Goal: Transaction & Acquisition: Purchase product/service

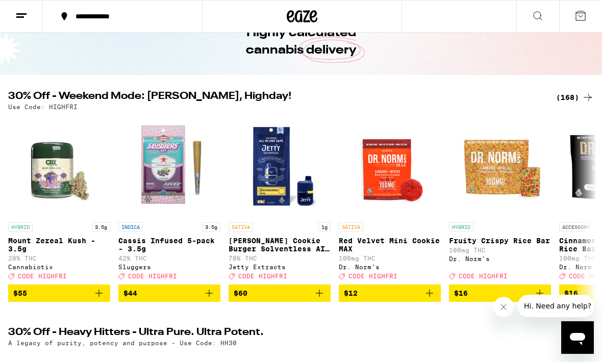
click at [508, 308] on button "Close message from company" at bounding box center [503, 307] width 20 height 20
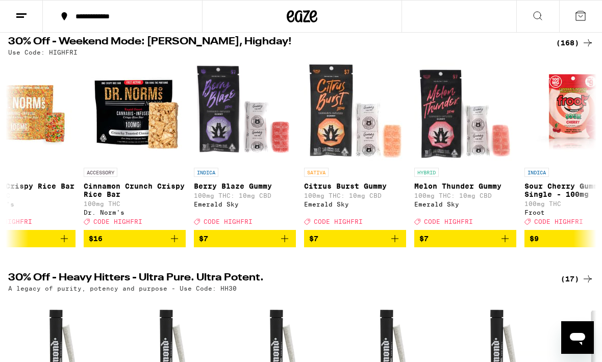
scroll to position [0, 476]
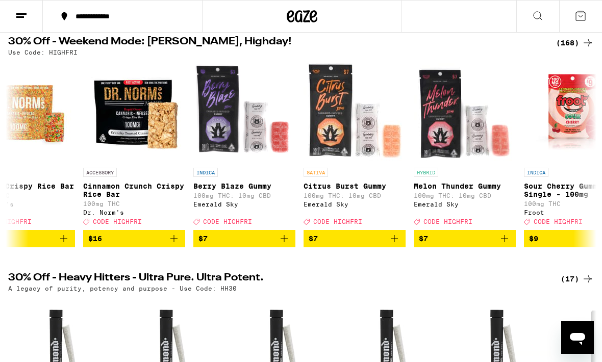
click at [504, 245] on icon "Add to bag" at bounding box center [505, 239] width 12 height 12
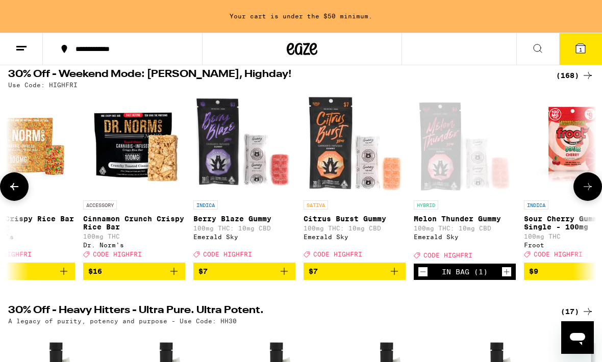
click at [395, 278] on icon "Add to bag" at bounding box center [394, 271] width 12 height 12
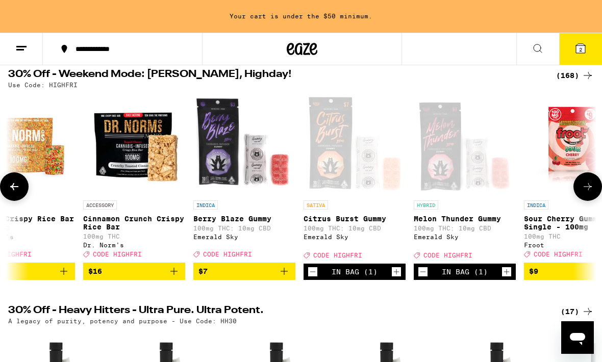
click at [283, 278] on icon "Add to bag" at bounding box center [284, 271] width 12 height 12
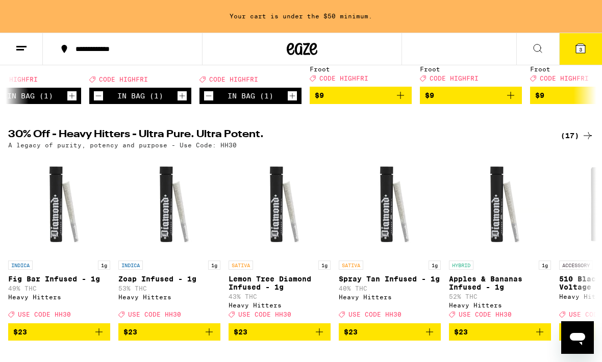
scroll to position [0, 0]
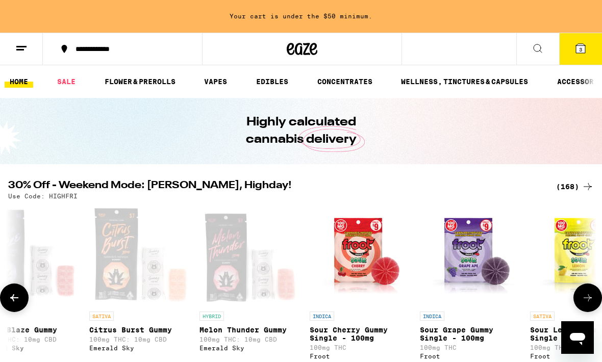
click at [77, 84] on link "SALE" at bounding box center [66, 82] width 29 height 12
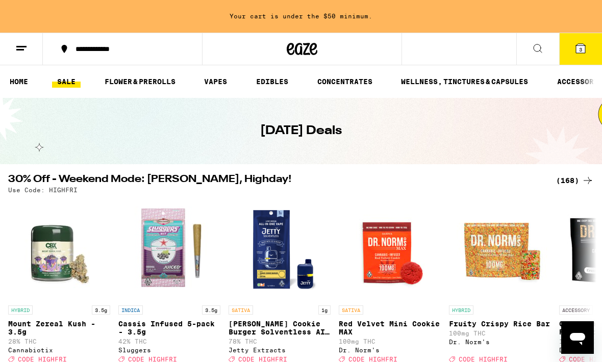
click at [582, 52] on span "3" at bounding box center [580, 49] width 3 height 6
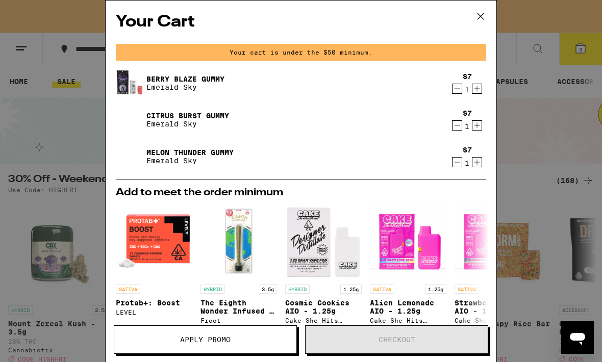
click at [458, 90] on icon "Decrement" at bounding box center [457, 89] width 9 height 12
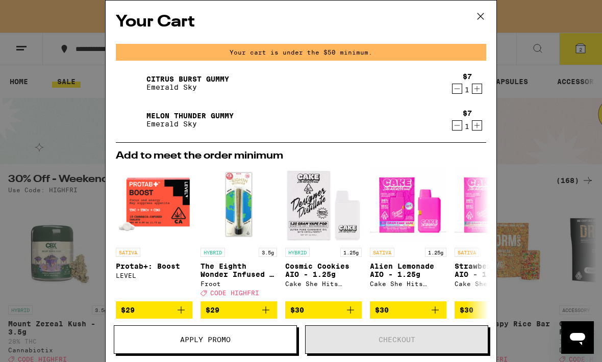
click at [454, 89] on icon "Decrement" at bounding box center [457, 89] width 9 height 12
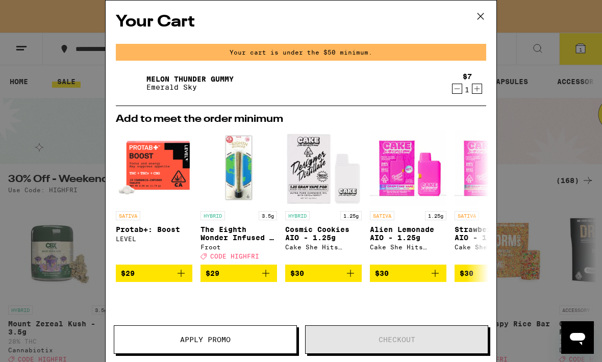
click at [454, 92] on icon "Decrement" at bounding box center [457, 89] width 9 height 12
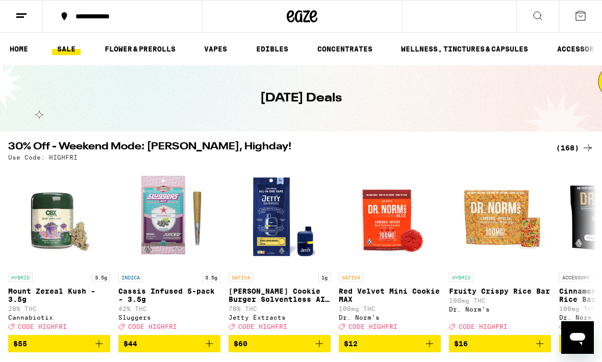
click at [360, 350] on span "$12" at bounding box center [390, 344] width 92 height 12
